Goal: Task Accomplishment & Management: Manage account settings

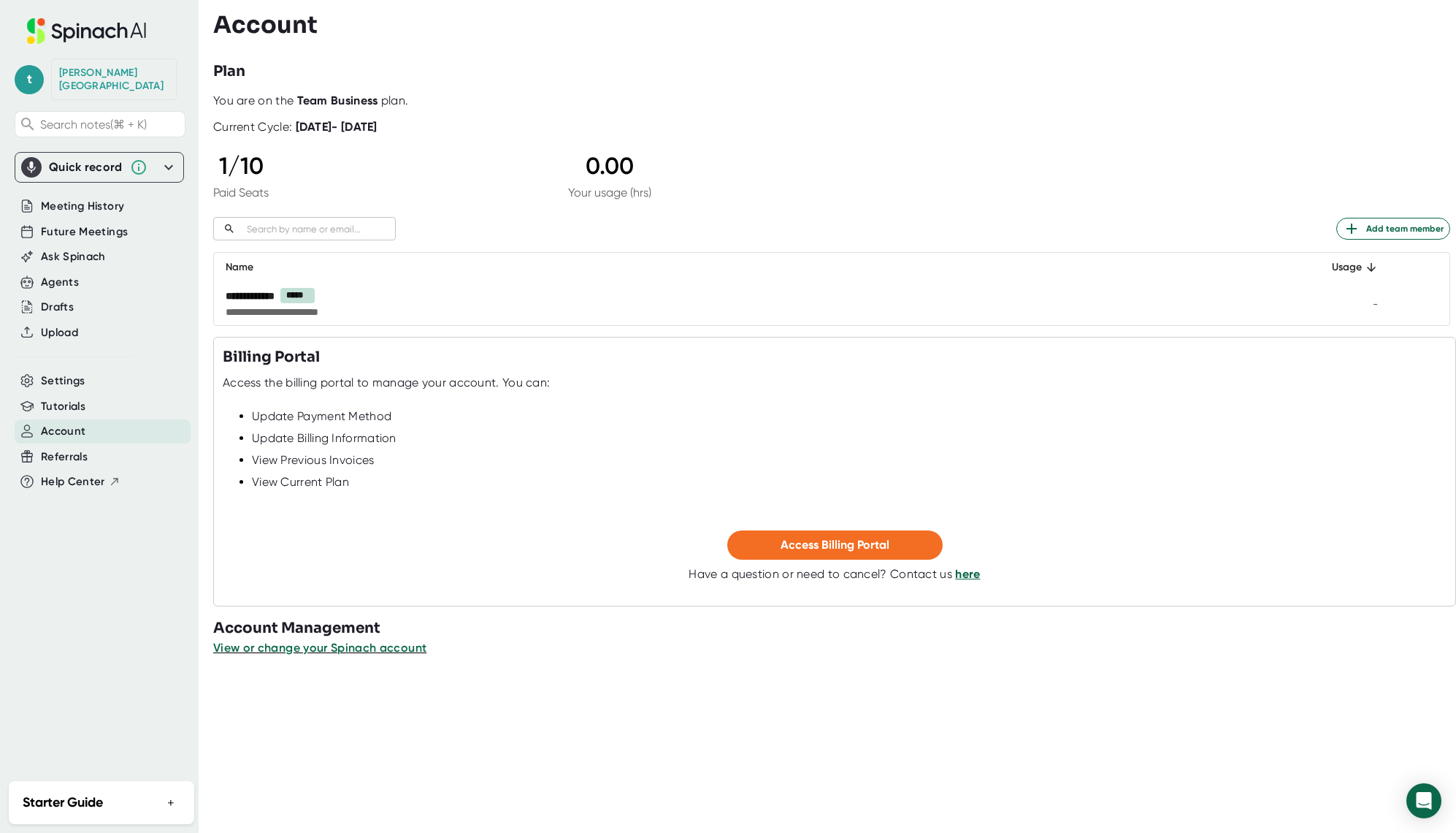
click at [1361, 228] on span "Add team member" at bounding box center [1393, 228] width 101 height 18
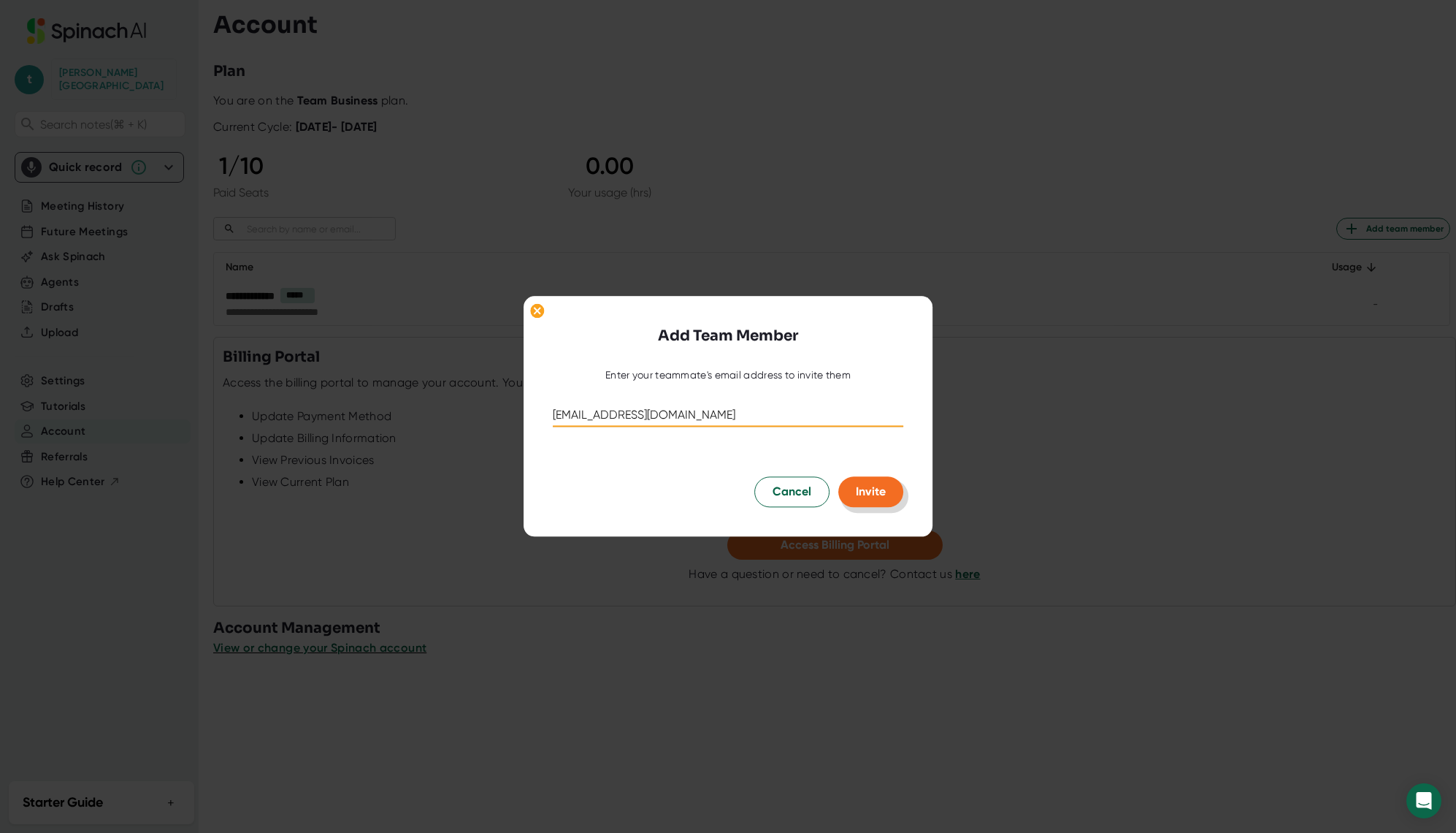
type input "[EMAIL_ADDRESS][DOMAIN_NAME]"
click at [871, 491] on span "Invite" at bounding box center [871, 492] width 30 height 14
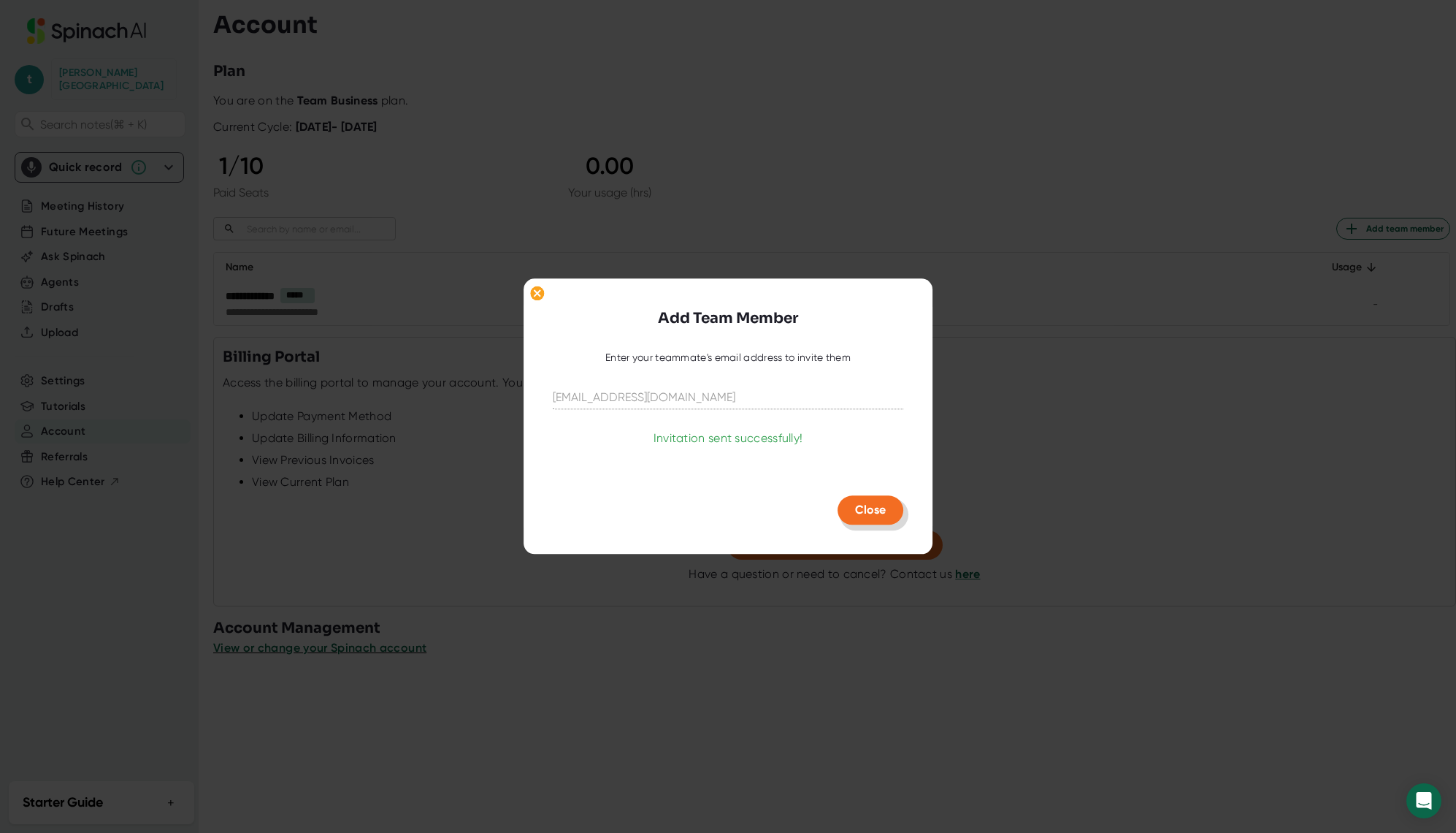
click at [878, 516] on span "Close" at bounding box center [870, 510] width 30 height 14
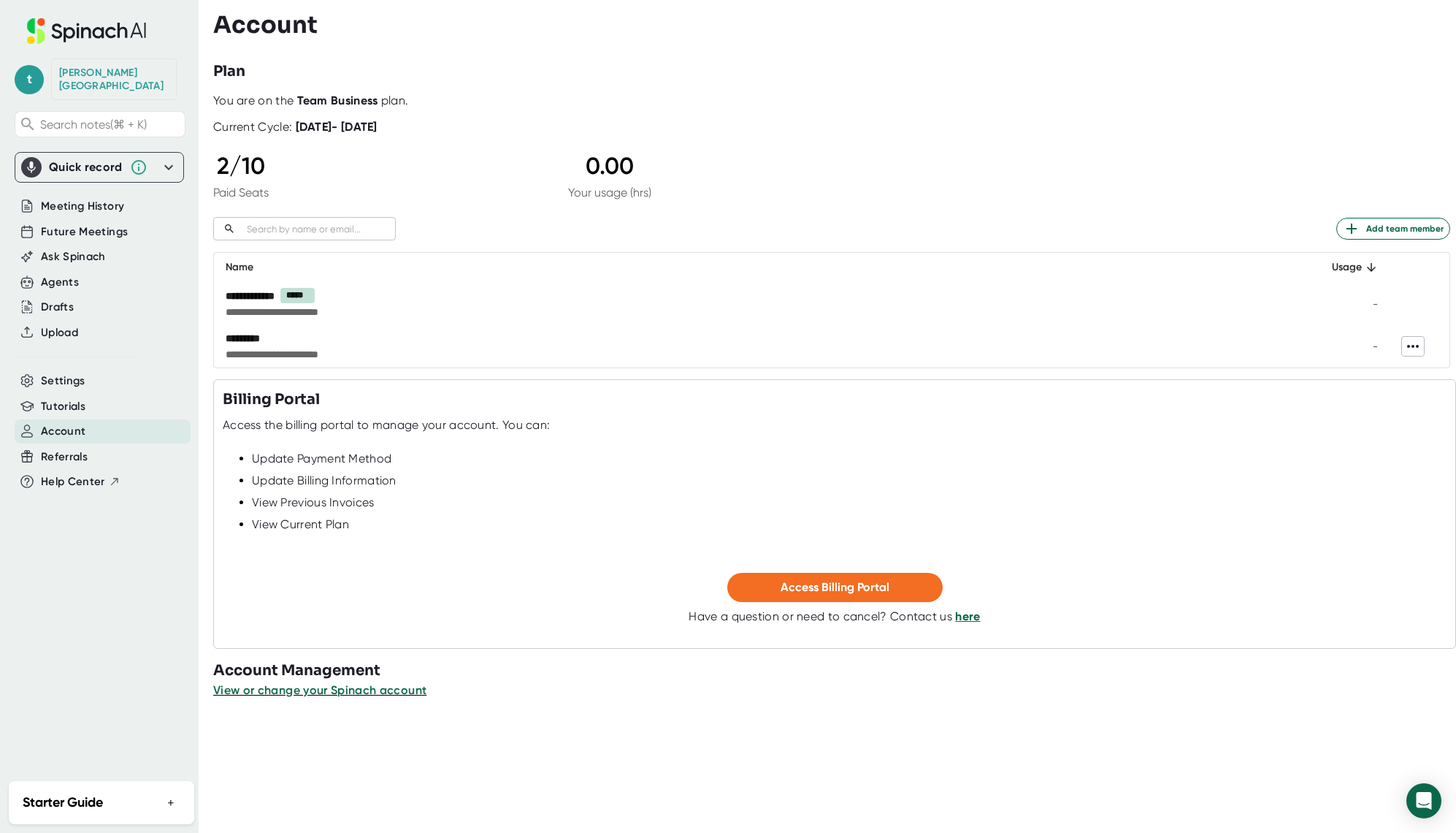
click at [1404, 345] on icon at bounding box center [1413, 346] width 18 height 18
click at [1120, 300] on div at bounding box center [728, 416] width 1456 height 833
click at [1405, 349] on icon at bounding box center [1413, 346] width 18 height 18
click at [1404, 344] on div at bounding box center [728, 416] width 1456 height 833
click at [1366, 225] on span "Add team member" at bounding box center [1393, 228] width 101 height 18
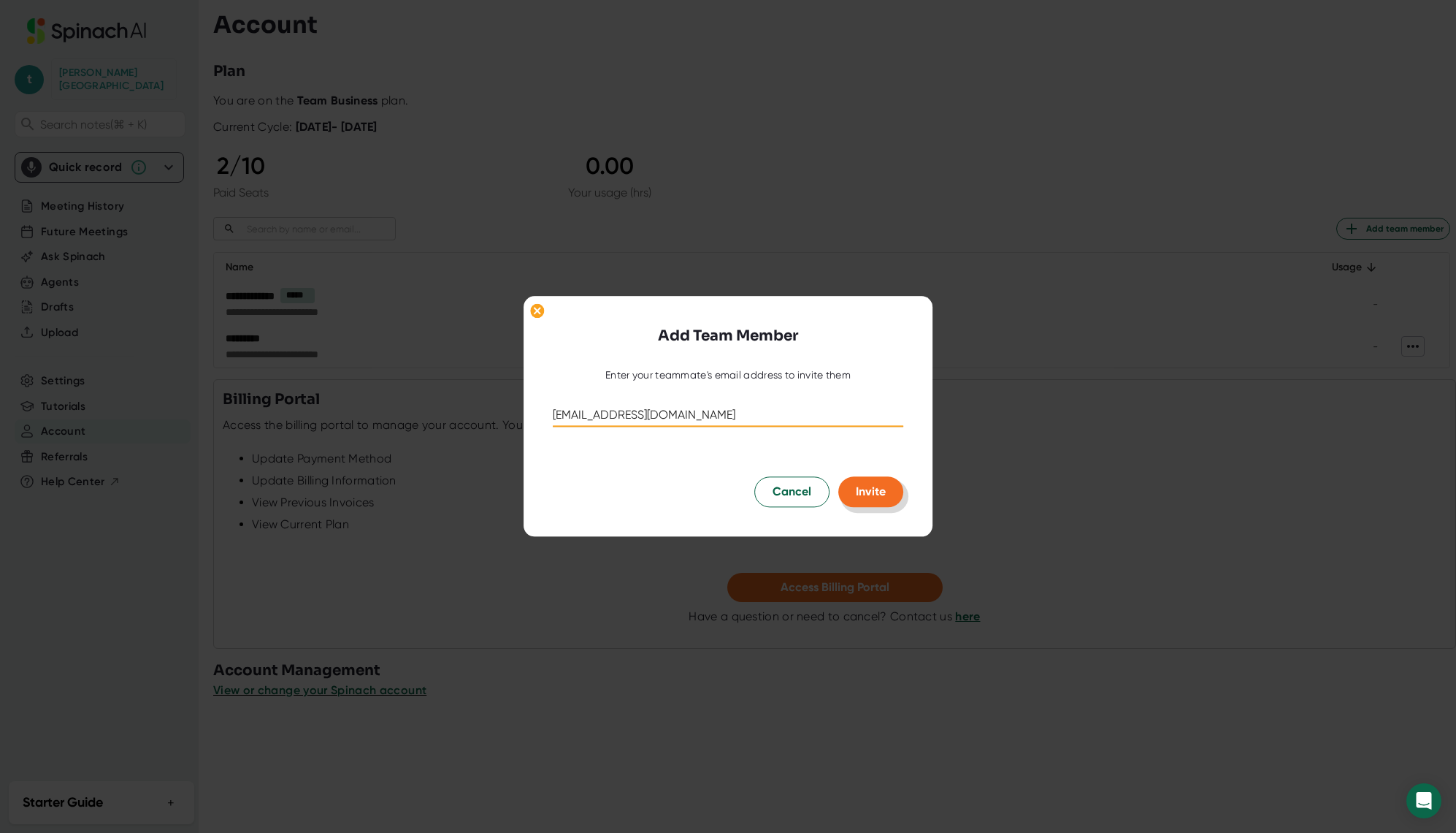
type input "[EMAIL_ADDRESS][DOMAIN_NAME]"
click at [868, 497] on span "Invite" at bounding box center [871, 492] width 30 height 14
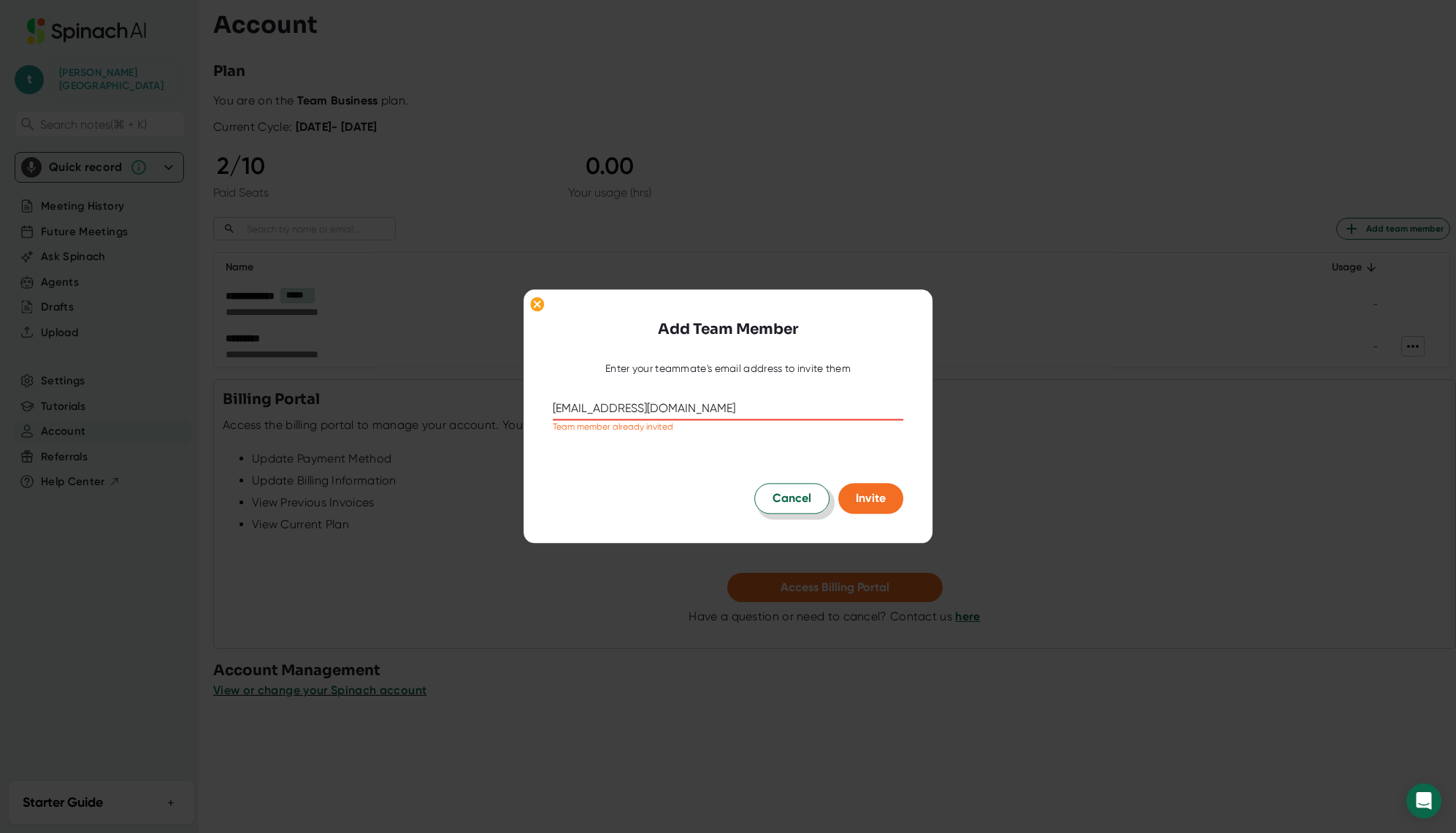
click at [799, 506] on span "Cancel" at bounding box center [791, 499] width 38 height 18
